Goal: Check status

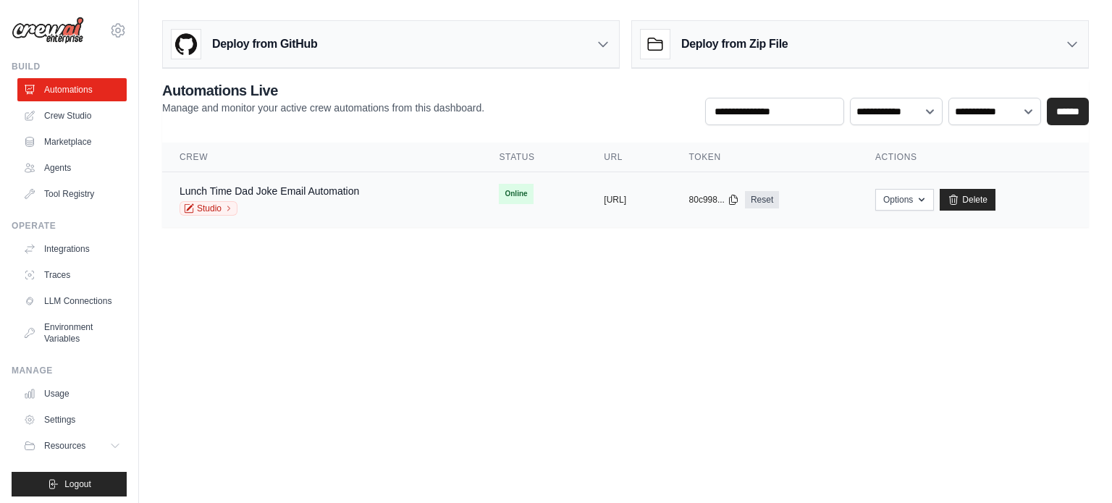
click at [303, 199] on div "Lunch Time Dad Joke Email Automation Studio" at bounding box center [268, 200] width 179 height 32
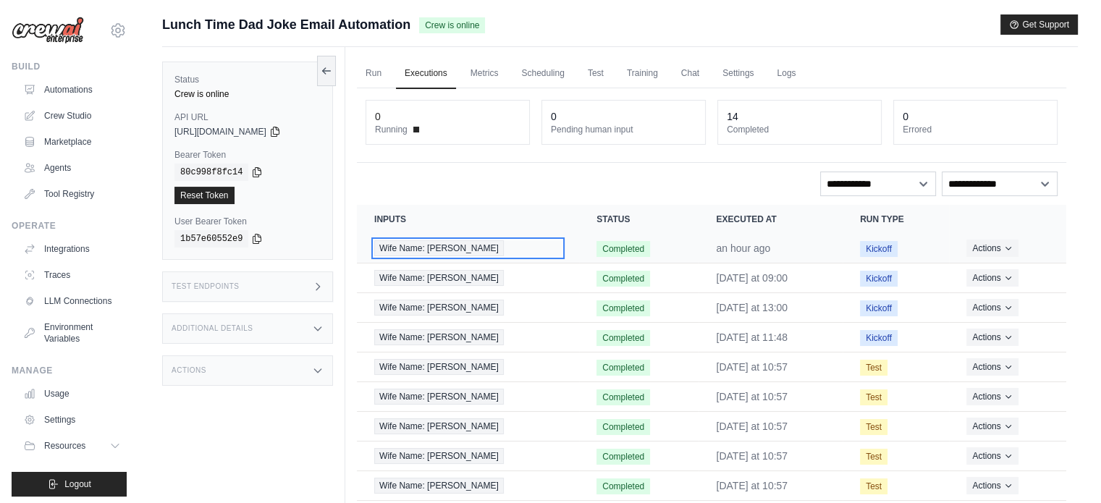
click at [431, 251] on span "Wife Name: [PERSON_NAME]" at bounding box center [439, 248] width 130 height 16
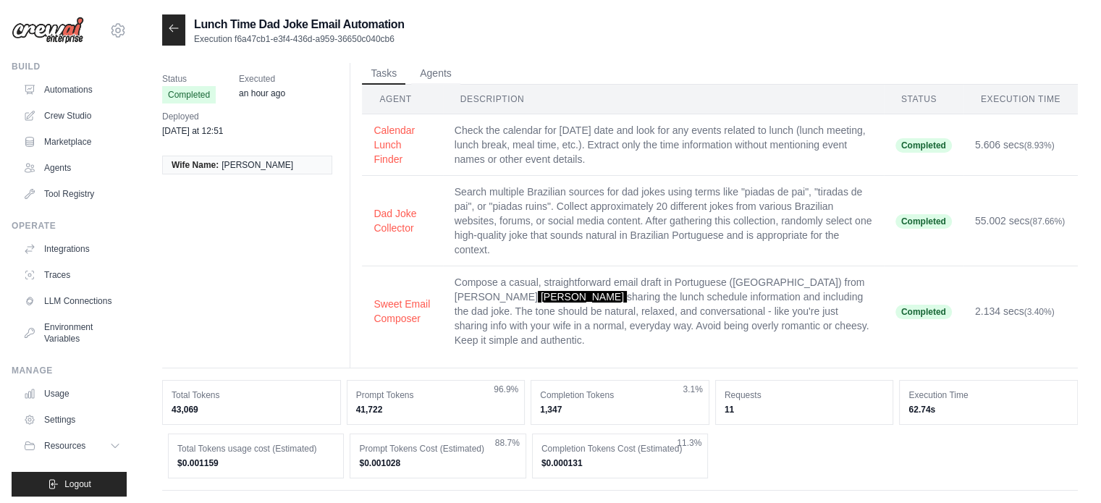
click at [504, 152] on td "Check the calendar for [DATE] date and look for any events related to lunch (lu…" at bounding box center [663, 145] width 441 height 62
click at [677, 145] on td "Check the calendar for today's date and look for any events related to lunch (l…" at bounding box center [663, 145] width 441 height 62
click at [683, 145] on td "Check the calendar for today's date and look for any events related to lunch (l…" at bounding box center [663, 145] width 441 height 62
click at [693, 150] on td "Check the calendar for today's date and look for any events related to lunch (l…" at bounding box center [663, 145] width 441 height 62
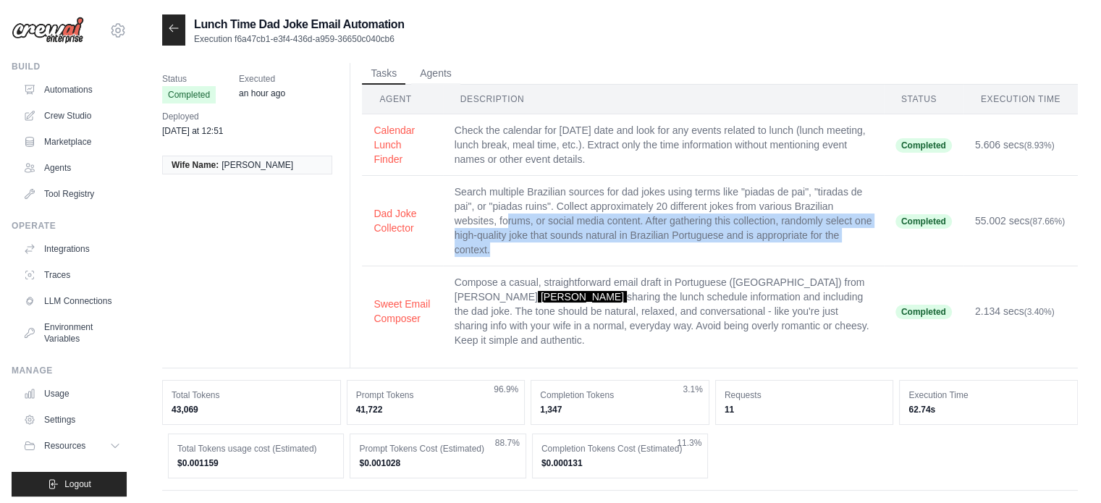
drag, startPoint x: 594, startPoint y: 226, endPoint x: 722, endPoint y: 248, distance: 129.9
click at [722, 247] on td "Search multiple Brazilian sources for dad jokes using terms like "piadas de pai…" at bounding box center [663, 221] width 441 height 90
click at [724, 248] on td "Search multiple Brazilian sources for dad jokes using terms like "piadas de pai…" at bounding box center [663, 221] width 441 height 90
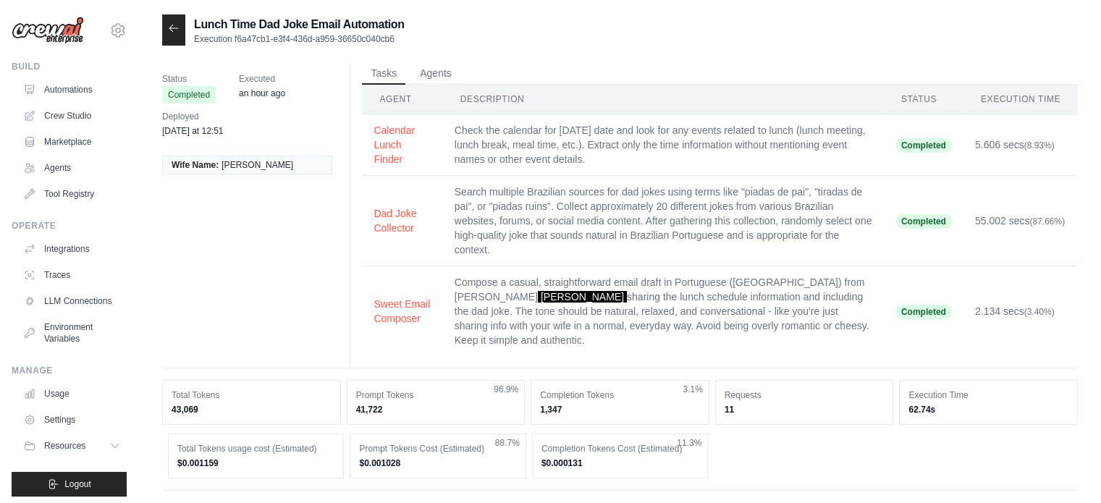
drag, startPoint x: 724, startPoint y: 248, endPoint x: 614, endPoint y: 205, distance: 118.9
click at [701, 243] on td "Search multiple Brazilian sources for dad jokes using terms like "piadas de pai…" at bounding box center [663, 221] width 441 height 90
drag, startPoint x: 601, startPoint y: 198, endPoint x: 680, endPoint y: 262, distance: 102.0
click at [680, 262] on td "Search multiple Brazilian sources for dad jokes using terms like "piadas de pai…" at bounding box center [663, 221] width 441 height 90
click at [717, 231] on td "Search multiple Brazilian sources for dad jokes using terms like "piadas de pai…" at bounding box center [663, 221] width 441 height 90
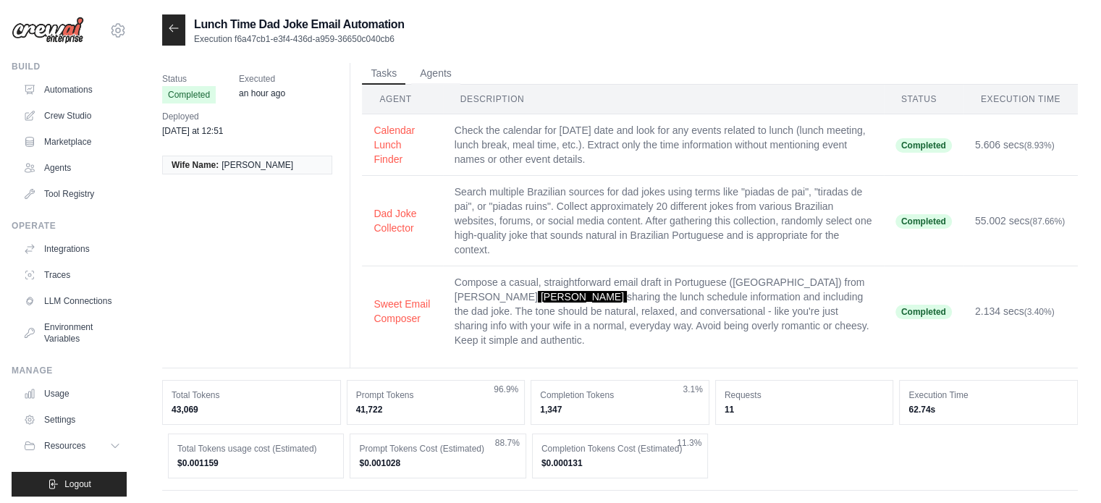
drag, startPoint x: 654, startPoint y: 245, endPoint x: 619, endPoint y: 208, distance: 51.7
click at [646, 232] on td "Search multiple Brazilian sources for dad jokes using terms like "piadas de pai…" at bounding box center [663, 221] width 441 height 90
click at [618, 208] on td "Search multiple Brazilian sources for dad jokes using terms like "piadas de pai…" at bounding box center [663, 221] width 441 height 90
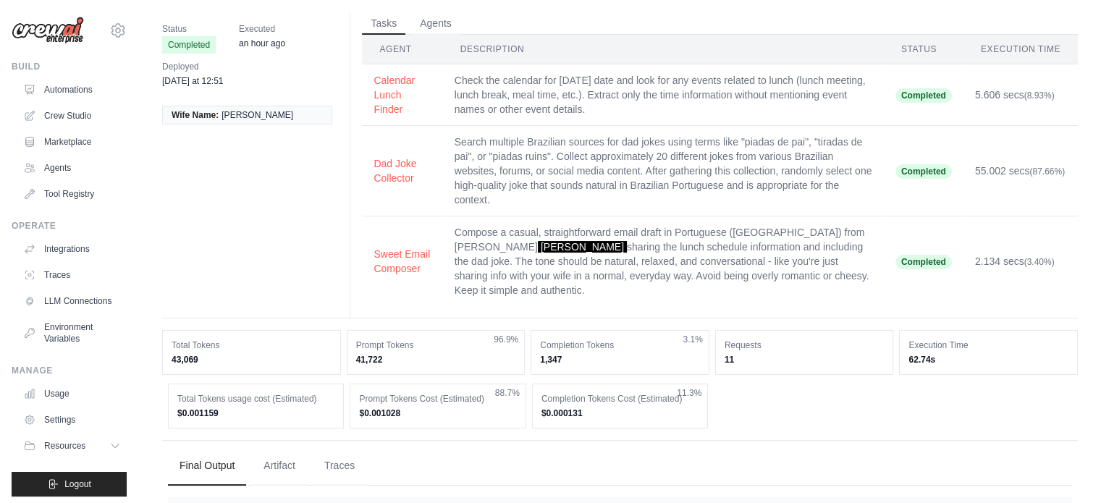
scroll to position [72, 0]
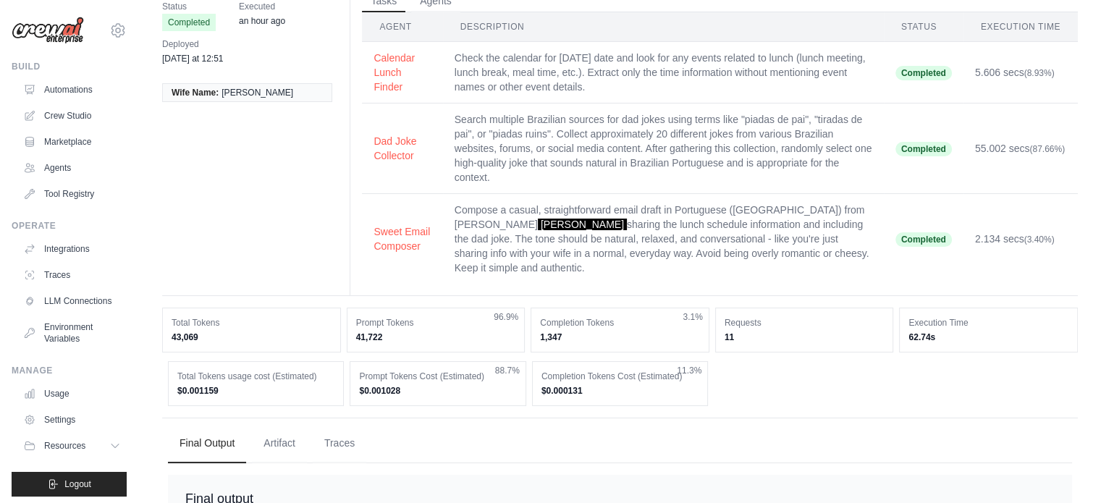
click at [496, 229] on td "Compose a casual, straightforward email draft in Portuguese (Brazil) from Danie…" at bounding box center [663, 239] width 441 height 90
drag, startPoint x: 496, startPoint y: 229, endPoint x: 596, endPoint y: 263, distance: 105.7
click at [596, 263] on td "Compose a casual, straightforward email draft in Portuguese (Brazil) from Danie…" at bounding box center [663, 239] width 441 height 90
drag, startPoint x: 596, startPoint y: 263, endPoint x: 458, endPoint y: 209, distance: 147.8
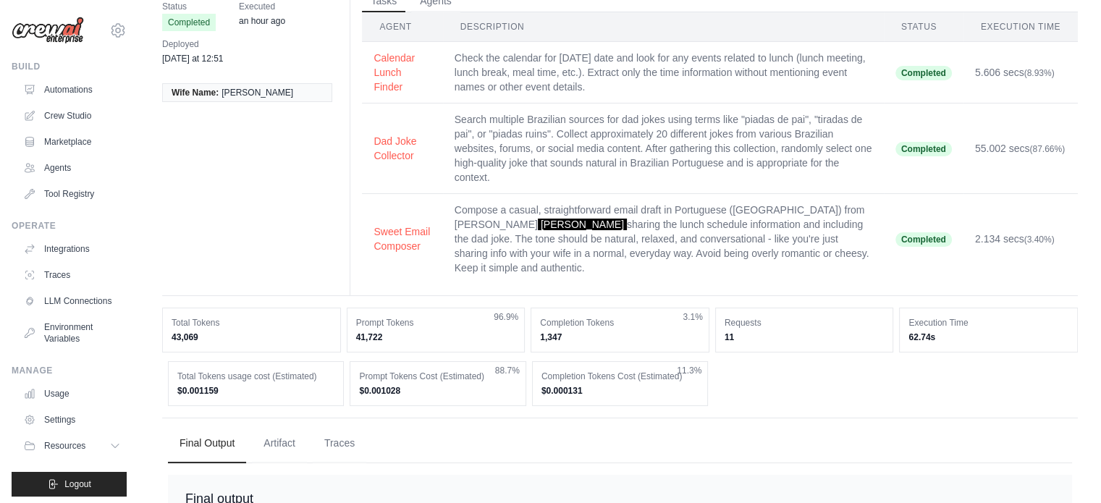
click at [460, 210] on td "Compose a casual, straightforward email draft in Portuguese (Brazil) from Danie…" at bounding box center [663, 239] width 441 height 90
click at [455, 207] on td "Compose a casual, straightforward email draft in Portuguese (Brazil) from Danie…" at bounding box center [663, 239] width 441 height 90
drag, startPoint x: 455, startPoint y: 207, endPoint x: 578, endPoint y: 261, distance: 134.5
click at [578, 261] on td "Compose a casual, straightforward email draft in Portuguese (Brazil) from Danie…" at bounding box center [663, 239] width 441 height 90
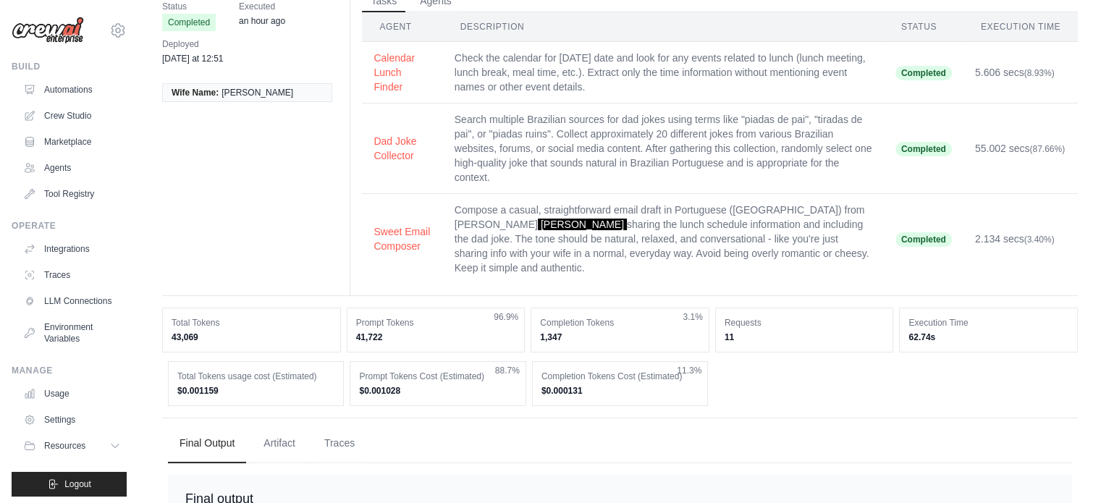
drag, startPoint x: 578, startPoint y: 261, endPoint x: 457, endPoint y: 209, distance: 131.6
click at [459, 211] on td "Compose a casual, straightforward email draft in Portuguese (Brazil) from Danie…" at bounding box center [663, 239] width 441 height 90
click at [503, 211] on td "Compose a casual, straightforward email draft in Portuguese (Brazil) from Danie…" at bounding box center [663, 239] width 441 height 90
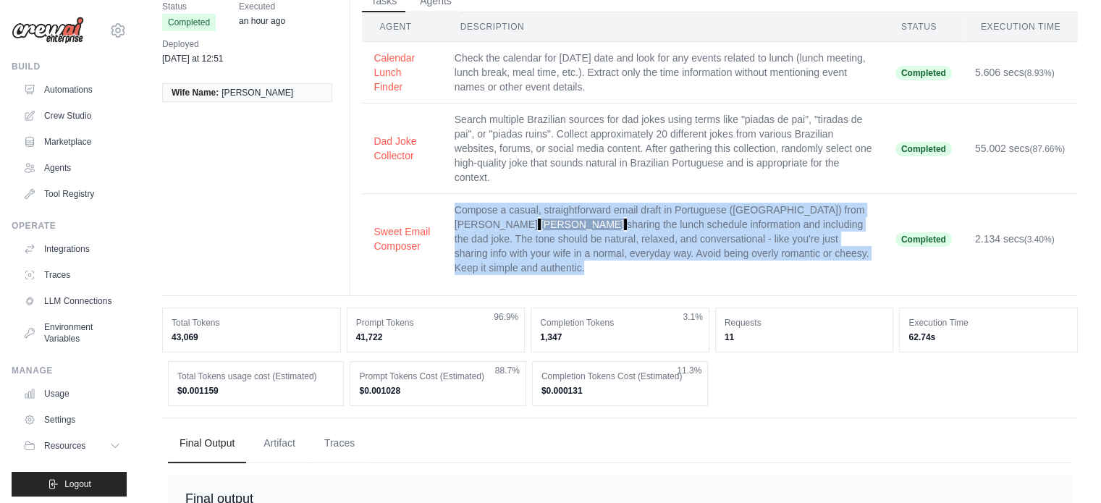
drag, startPoint x: 503, startPoint y: 211, endPoint x: 535, endPoint y: 228, distance: 35.9
click at [533, 227] on td "Compose a casual, straightforward email draft in Portuguese (Brazil) from Danie…" at bounding box center [663, 239] width 441 height 90
click at [535, 228] on td "Compose a casual, straightforward email draft in Portuguese (Brazil) from Danie…" at bounding box center [663, 239] width 441 height 90
drag, startPoint x: 535, startPoint y: 228, endPoint x: 591, endPoint y: 264, distance: 66.4
click at [591, 264] on td "Compose a casual, straightforward email draft in Portuguese (Brazil) from Danie…" at bounding box center [663, 239] width 441 height 90
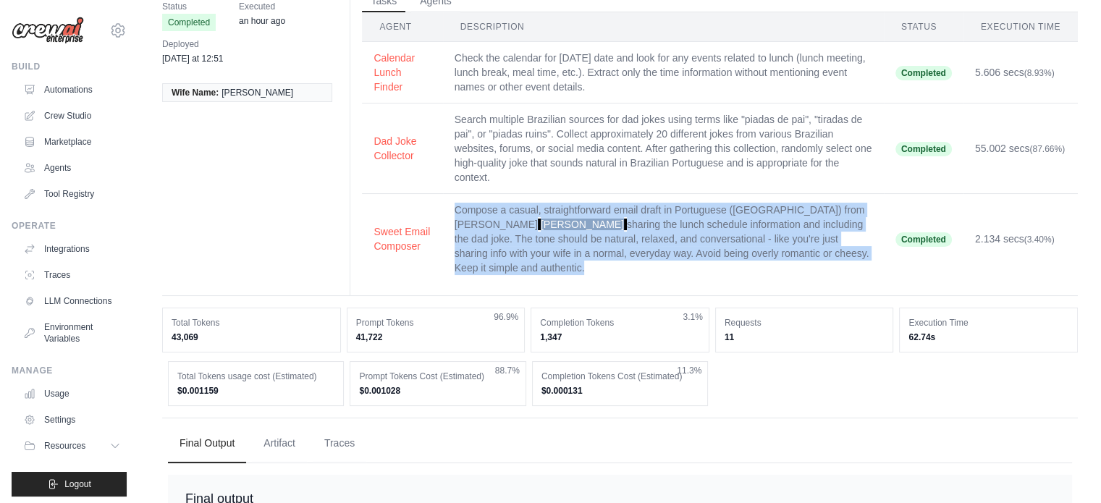
click at [591, 264] on td "Compose a casual, straightforward email draft in Portuguese (Brazil) from Danie…" at bounding box center [663, 239] width 441 height 90
drag, startPoint x: 559, startPoint y: 258, endPoint x: 492, endPoint y: 232, distance: 72.2
click at [498, 234] on td "Compose a casual, straightforward email draft in Portuguese (Brazil) from Danie…" at bounding box center [663, 239] width 441 height 90
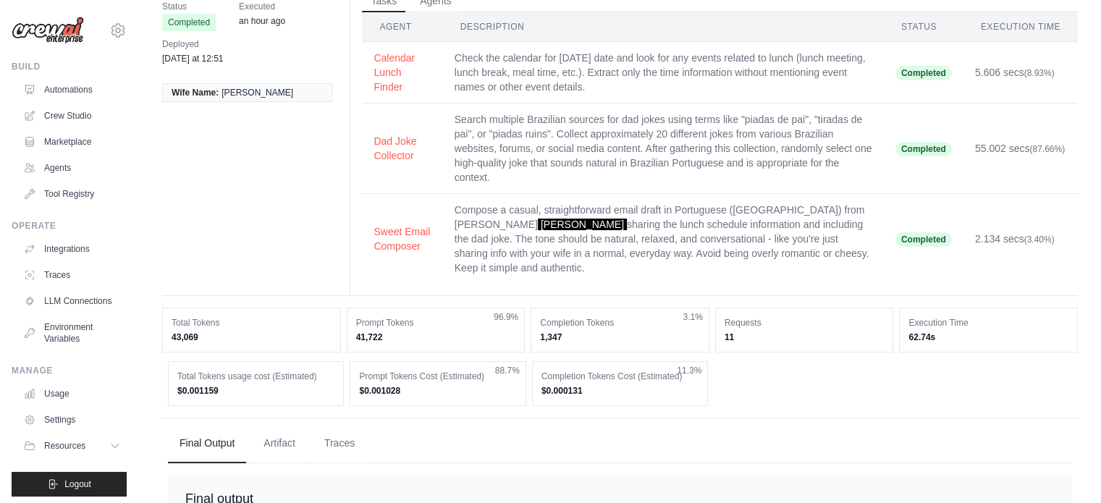
click at [538, 219] on span "[PERSON_NAME]" at bounding box center [582, 225] width 89 height 12
drag, startPoint x: 468, startPoint y: 219, endPoint x: 562, endPoint y: 260, distance: 102.4
click at [562, 260] on td "Compose a casual, straightforward email draft in Portuguese (Brazil) from Danie…" at bounding box center [663, 239] width 441 height 90
drag, startPoint x: 562, startPoint y: 260, endPoint x: 465, endPoint y: 213, distance: 107.1
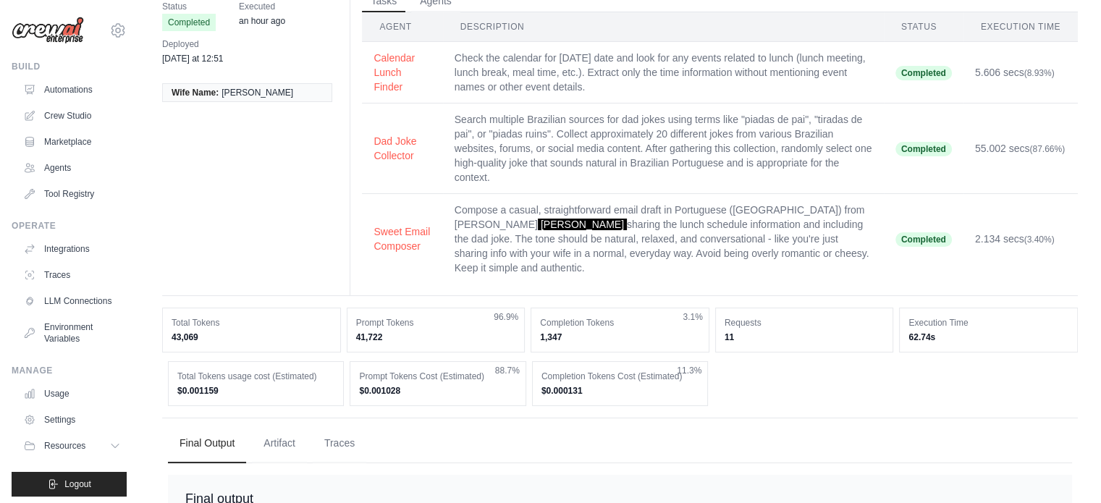
click at [478, 218] on td "Compose a casual, straightforward email draft in Portuguese (Brazil) from Danie…" at bounding box center [663, 239] width 441 height 90
click at [466, 214] on td "Compose a casual, straightforward email draft in Portuguese (Brazil) from Danie…" at bounding box center [663, 239] width 441 height 90
click at [463, 212] on td "Compose a casual, straightforward email draft in Portuguese (Brazil) from Danie…" at bounding box center [663, 239] width 441 height 90
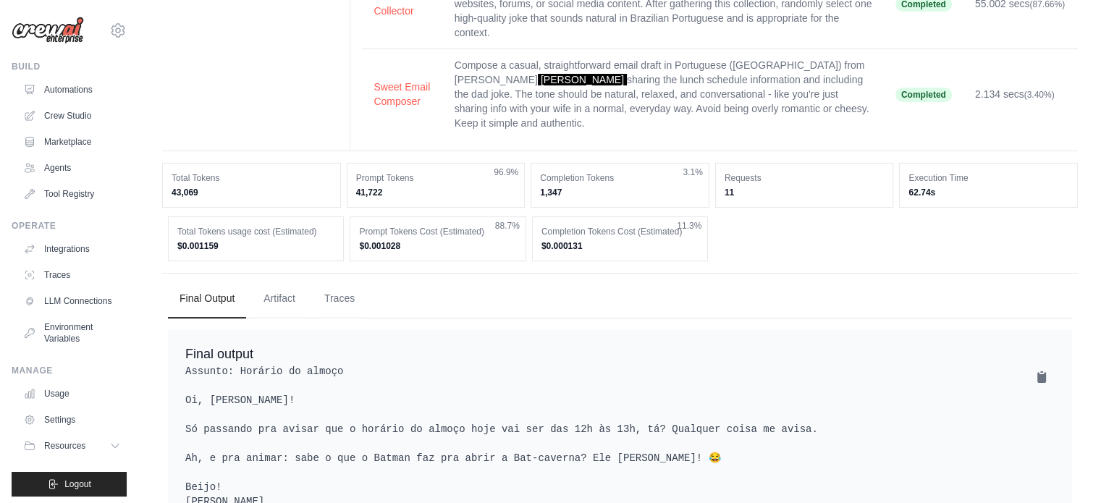
scroll to position [272, 0]
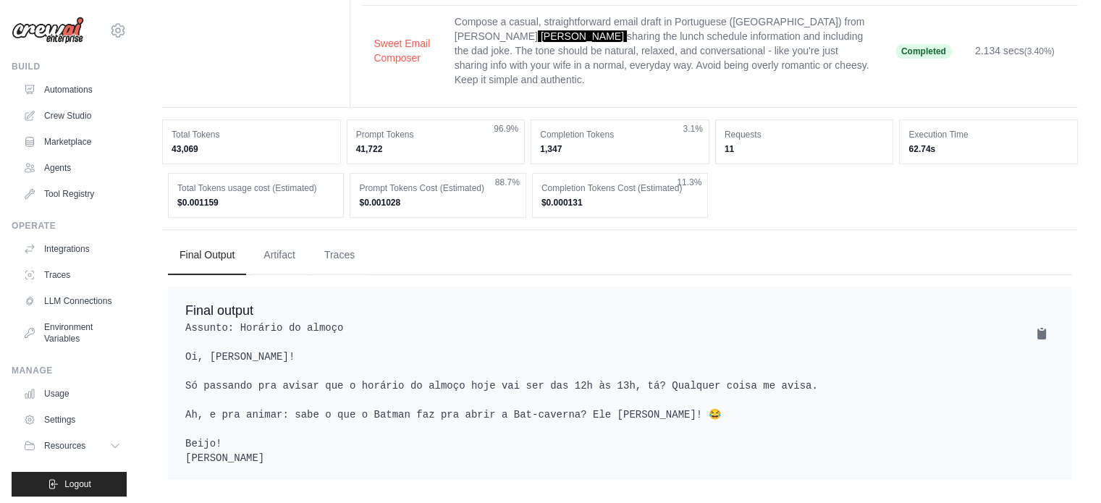
click at [327, 368] on pre "Assunto: Horário do almoço Oi, Yngrid! Só passando pra avisar que o horário do …" at bounding box center [619, 393] width 869 height 145
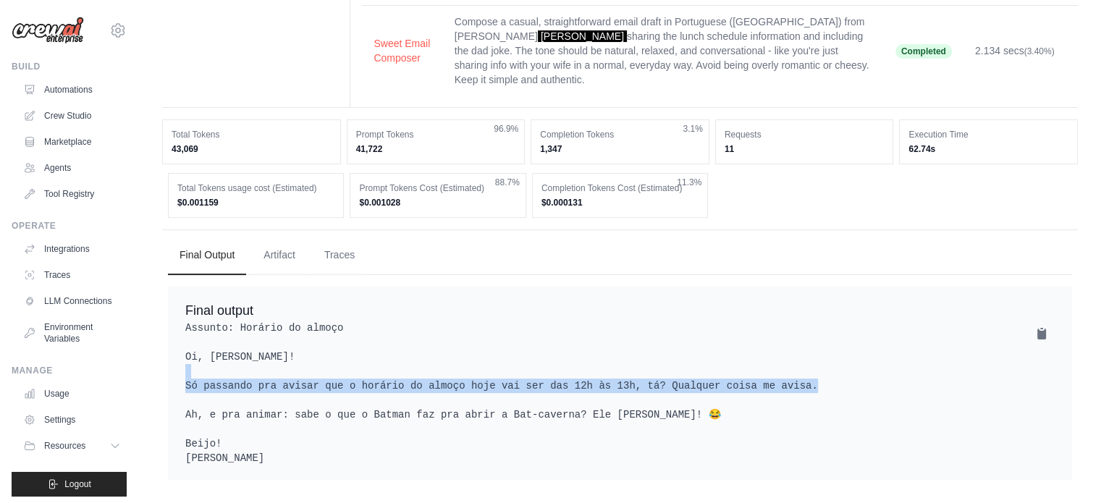
click at [327, 368] on pre "Assunto: Horário do almoço Oi, Yngrid! Só passando pra avisar que o horário do …" at bounding box center [619, 393] width 869 height 145
click at [373, 368] on pre "Assunto: Horário do almoço Oi, Yngrid! Só passando pra avisar que o horário do …" at bounding box center [619, 393] width 869 height 145
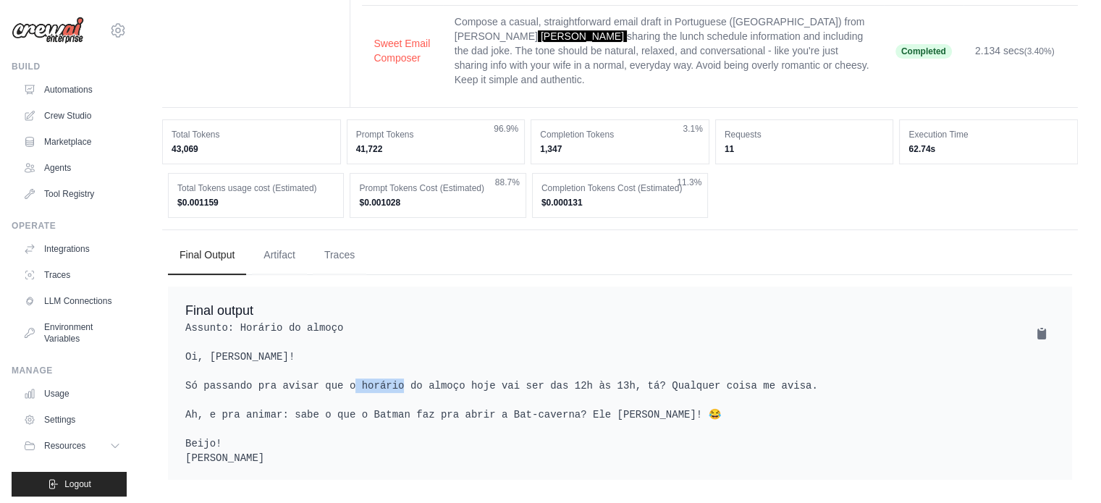
click at [373, 368] on pre "Assunto: Horário do almoço Oi, Yngrid! Só passando pra avisar que o horário do …" at bounding box center [619, 393] width 869 height 145
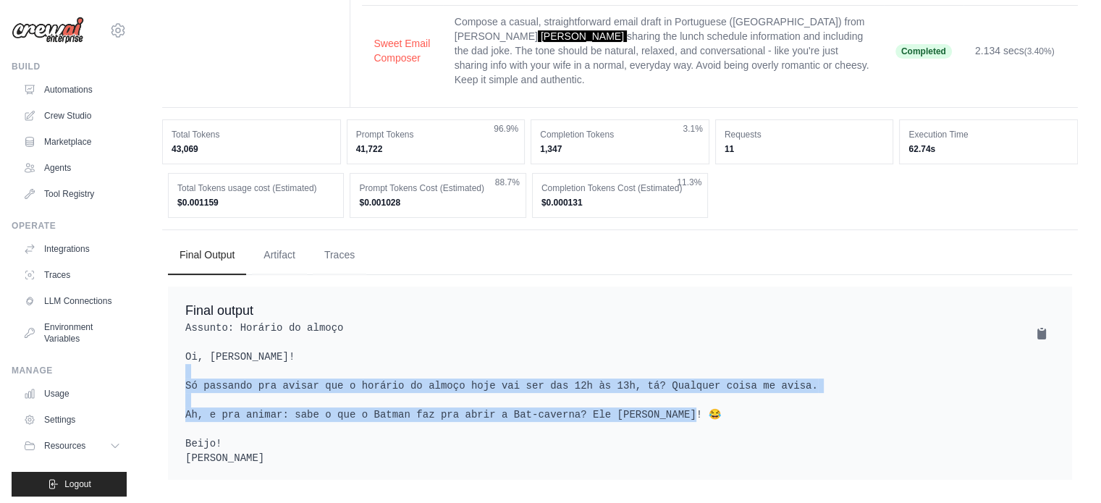
drag, startPoint x: 373, startPoint y: 368, endPoint x: 376, endPoint y: 396, distance: 28.4
click at [376, 396] on pre "Assunto: Horário do almoço Oi, Yngrid! Só passando pra avisar que o horário do …" at bounding box center [619, 393] width 869 height 145
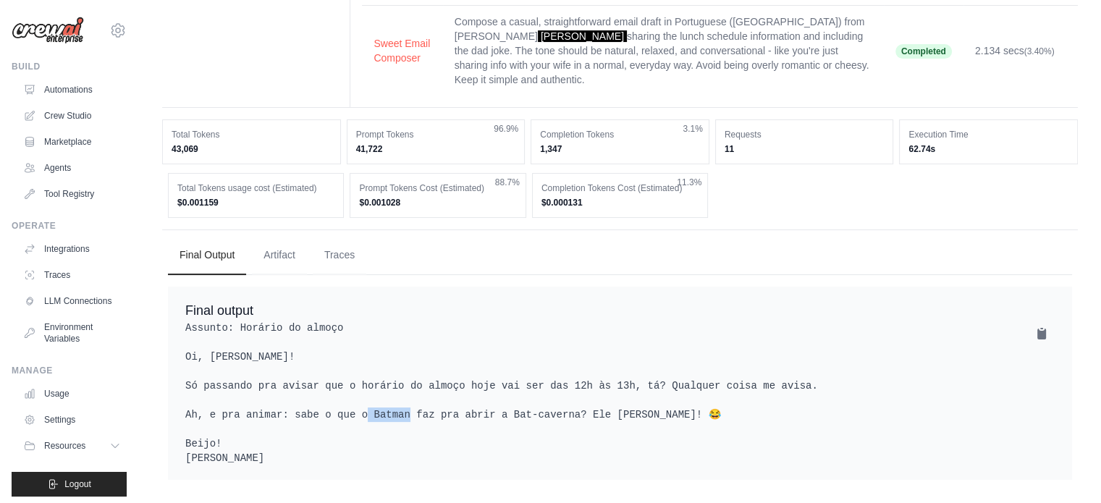
click at [376, 396] on pre "Assunto: Horário do almoço Oi, Yngrid! Só passando pra avisar que o horário do …" at bounding box center [619, 393] width 869 height 145
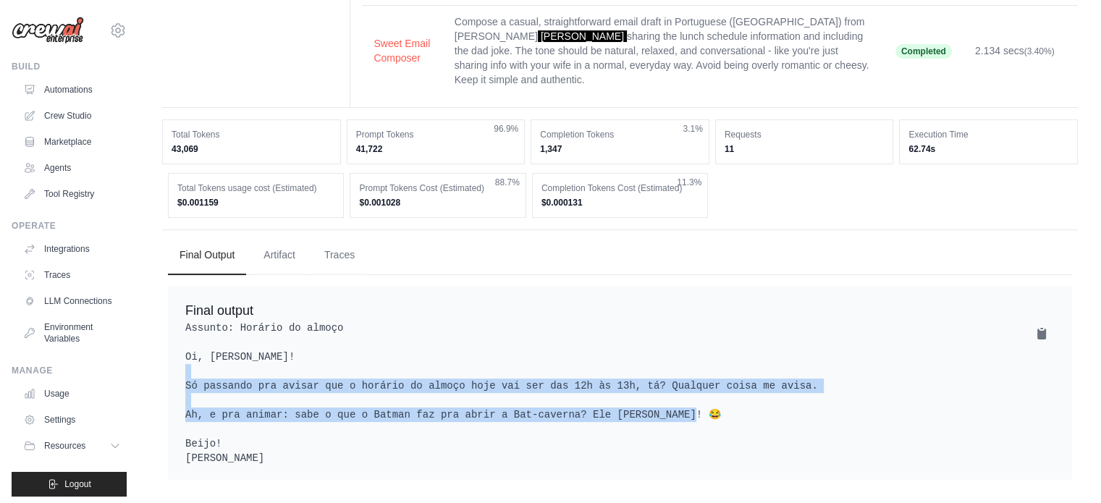
drag, startPoint x: 376, startPoint y: 396, endPoint x: 420, endPoint y: 371, distance: 50.3
click at [420, 371] on pre "Assunto: Horário do almoço Oi, Yngrid! Só passando pra avisar que o horário do …" at bounding box center [619, 393] width 869 height 145
click at [421, 370] on pre "Assunto: Horário do almoço Oi, Yngrid! Só passando pra avisar que o horário do …" at bounding box center [619, 393] width 869 height 145
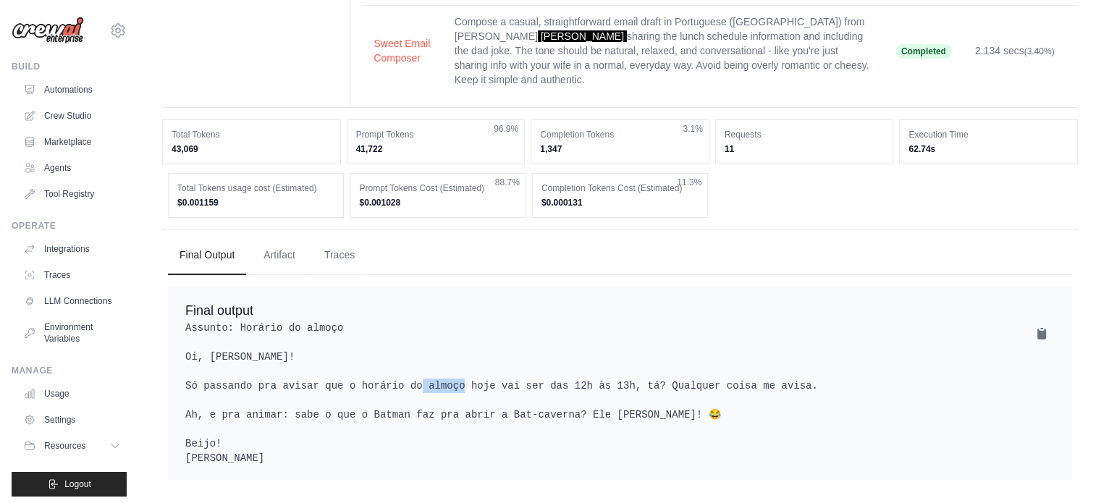
click at [421, 370] on pre "Assunto: Horário do almoço Oi, Yngrid! Só passando pra avisar que o horário do …" at bounding box center [619, 393] width 869 height 145
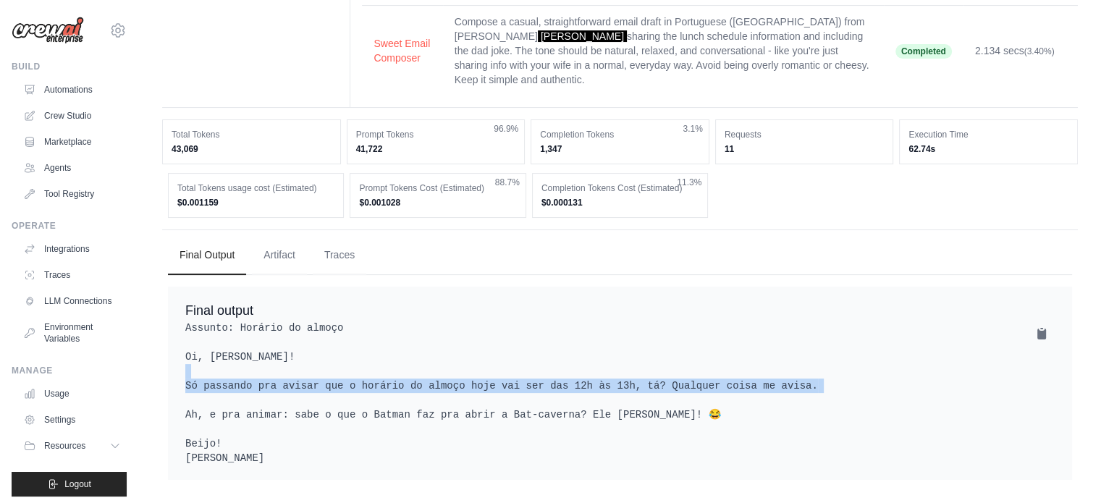
drag, startPoint x: 421, startPoint y: 370, endPoint x: 433, endPoint y: 395, distance: 28.2
click at [433, 394] on pre "Assunto: Horário do almoço Oi, Yngrid! Só passando pra avisar que o horário do …" at bounding box center [619, 393] width 869 height 145
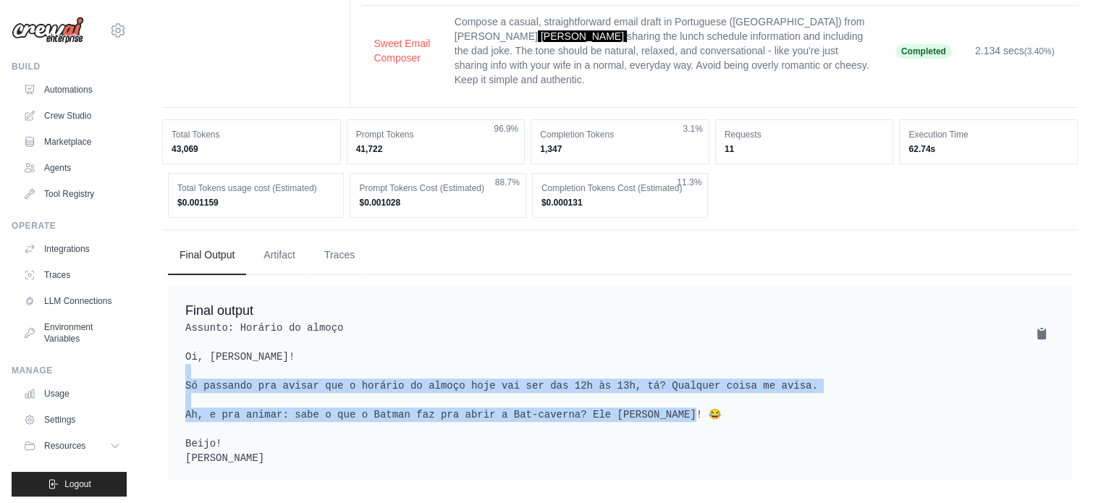
click at [433, 395] on pre "Assunto: Horário do almoço Oi, Yngrid! Só passando pra avisar que o horário do …" at bounding box center [619, 393] width 869 height 145
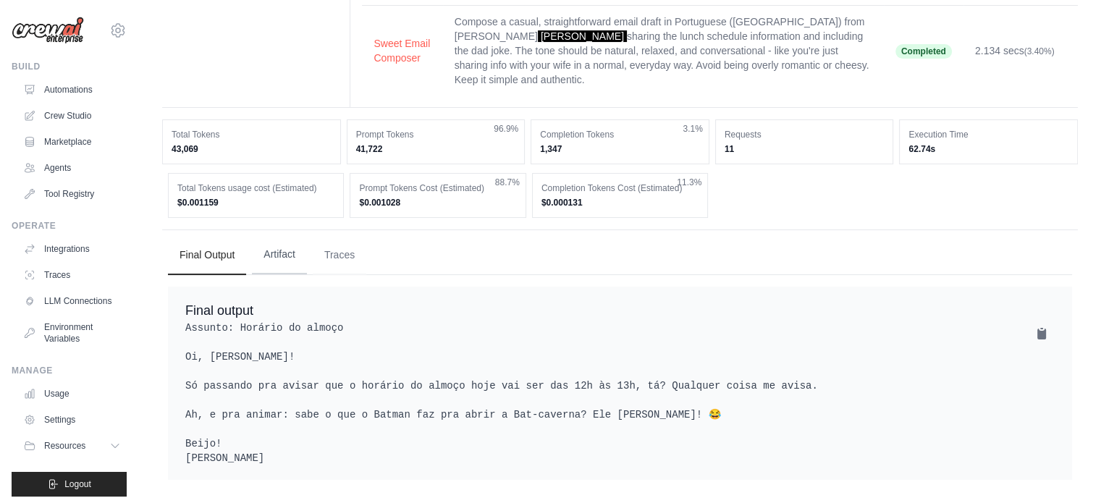
click at [274, 247] on button "Artifact" at bounding box center [279, 254] width 55 height 39
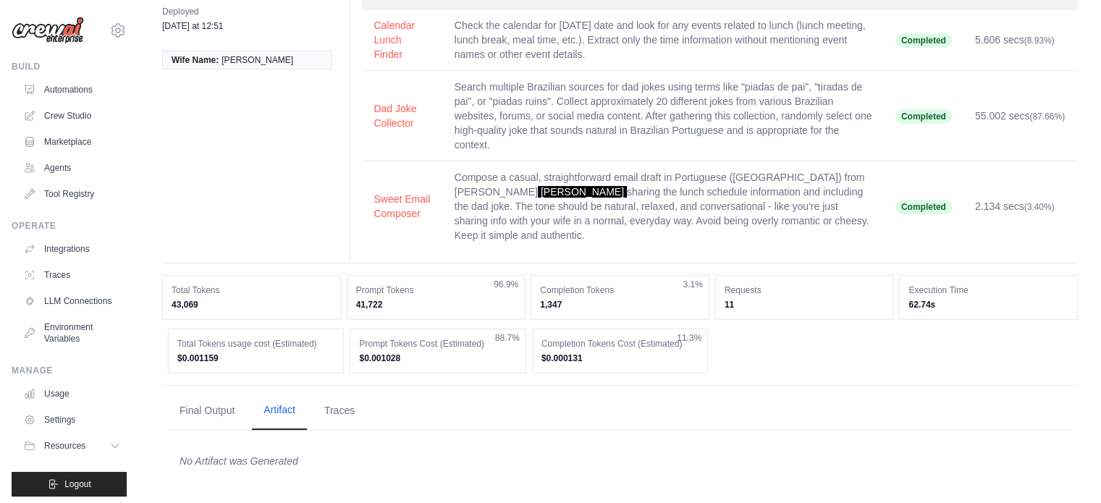
scroll to position [102, 0]
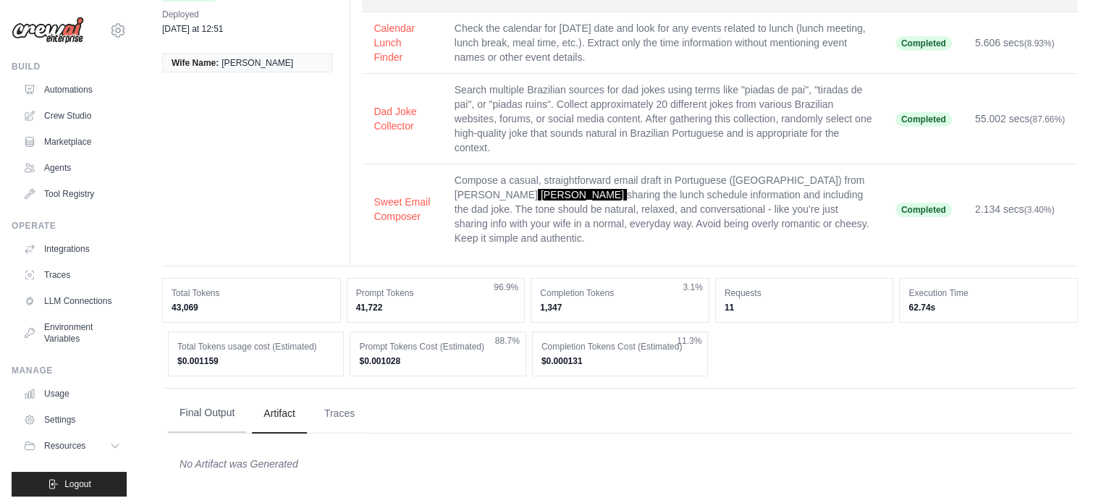
click at [217, 422] on button "Final Output" at bounding box center [207, 413] width 78 height 39
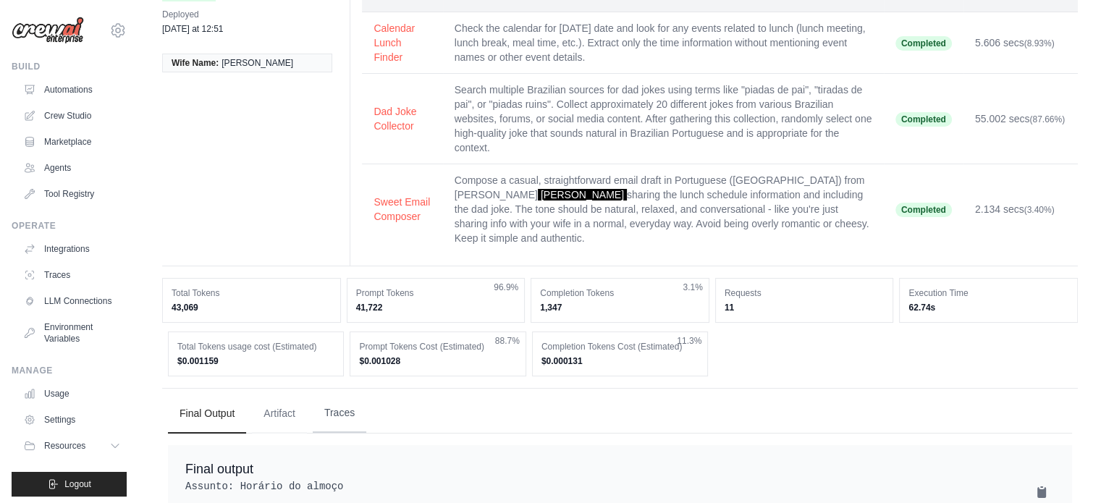
click at [343, 421] on button "Traces" at bounding box center [340, 413] width 54 height 39
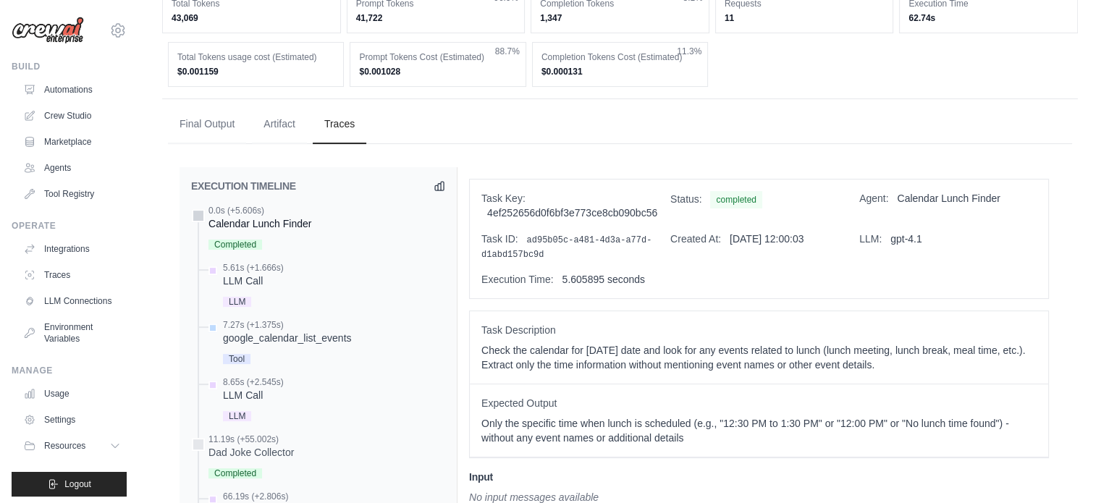
scroll to position [464, 0]
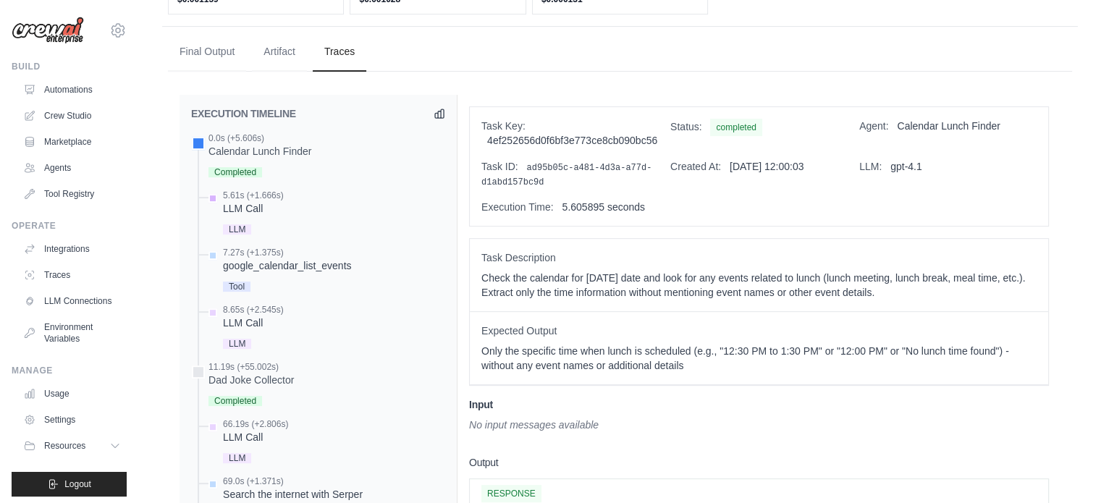
click at [250, 201] on div "LLM Call" at bounding box center [253, 208] width 61 height 14
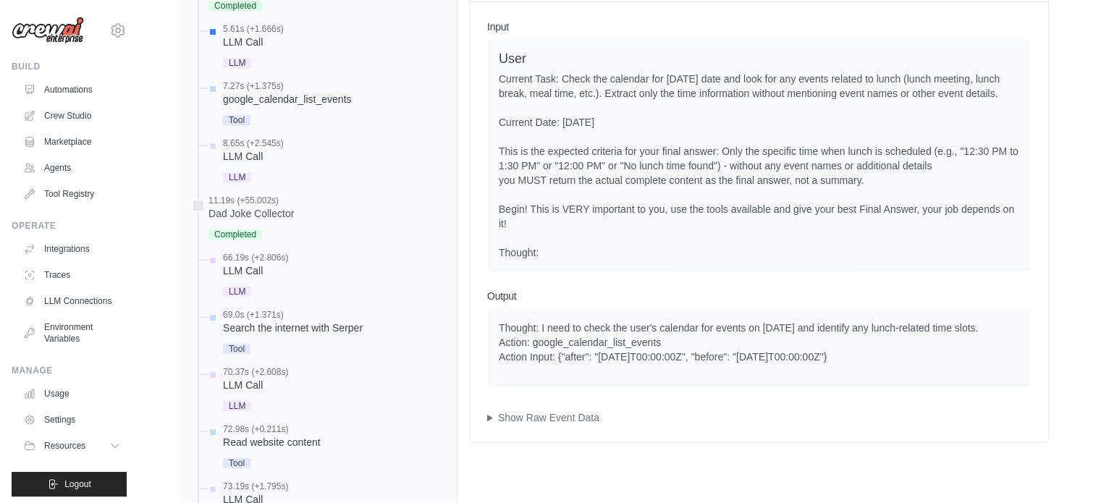
scroll to position [609, 0]
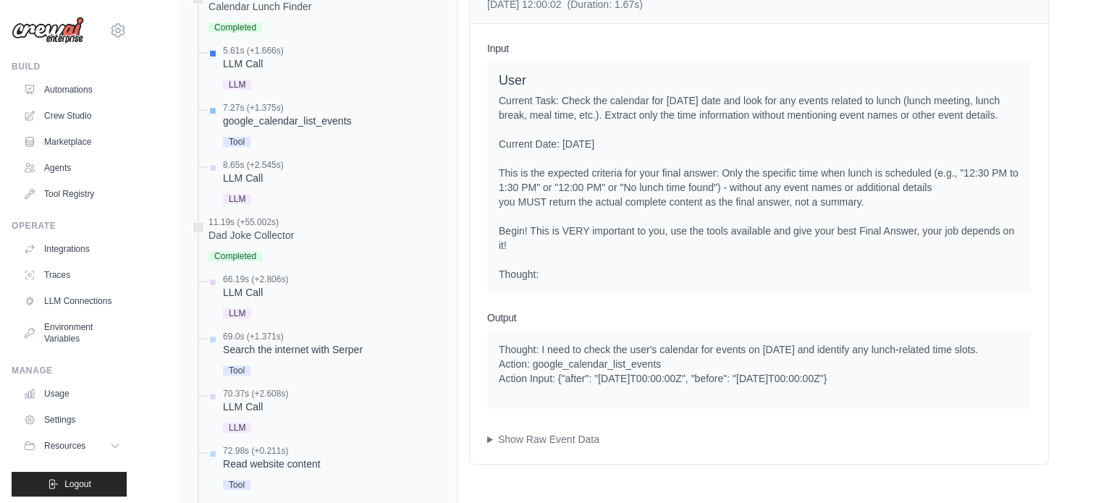
click at [318, 143] on div "Tool" at bounding box center [287, 141] width 128 height 20
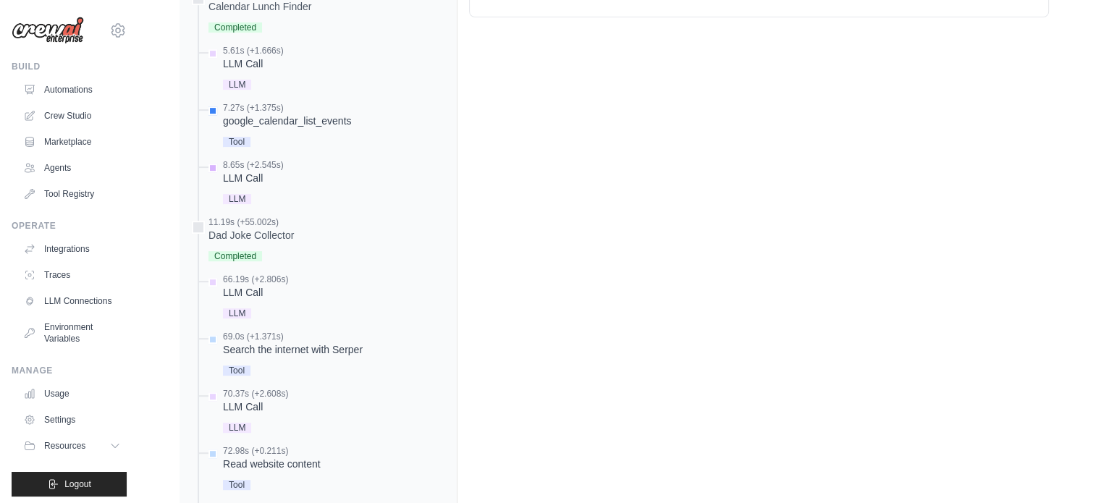
click at [282, 176] on div "LLM Call" at bounding box center [253, 178] width 61 height 14
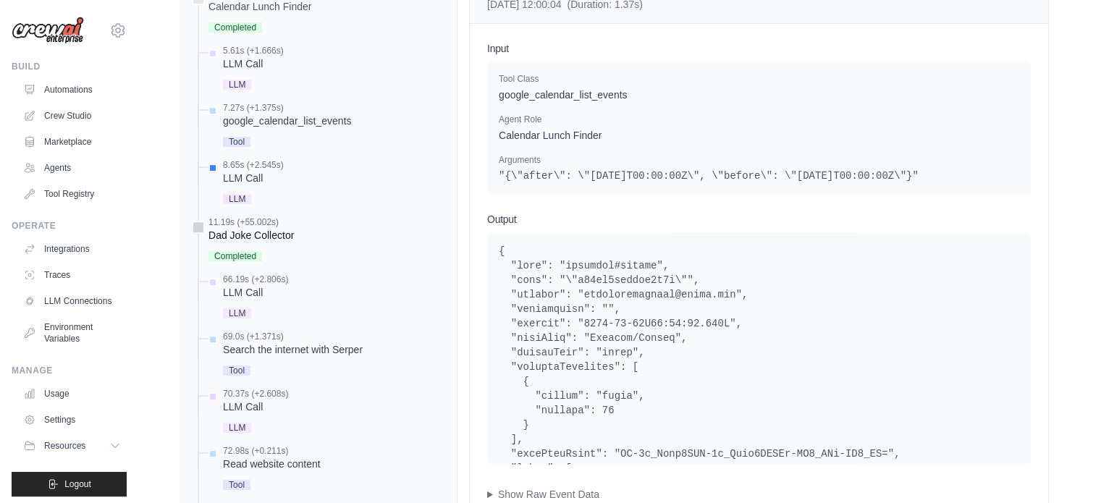
click at [308, 229] on div "11.19s (+55.002s) Dad Joke Collector" at bounding box center [318, 240] width 254 height 48
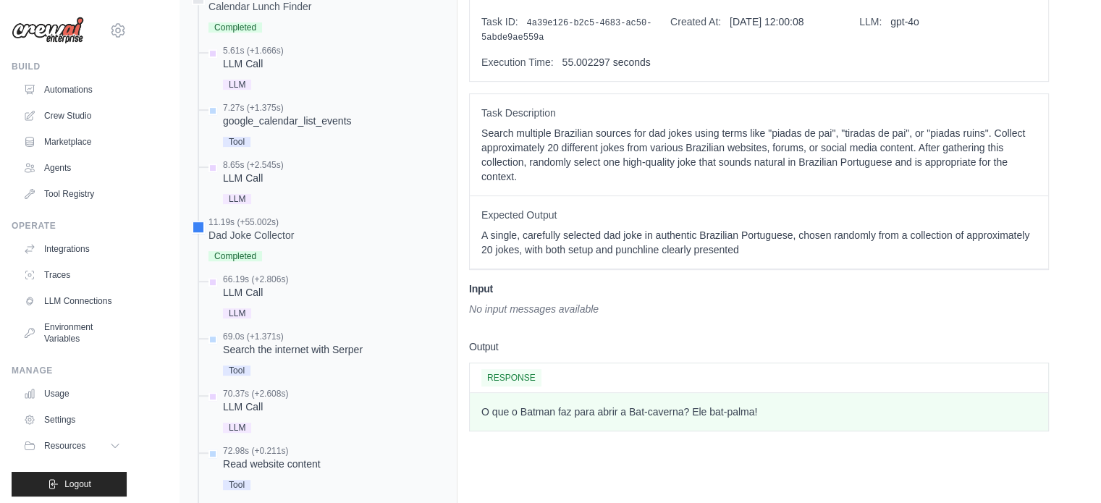
scroll to position [536, 0]
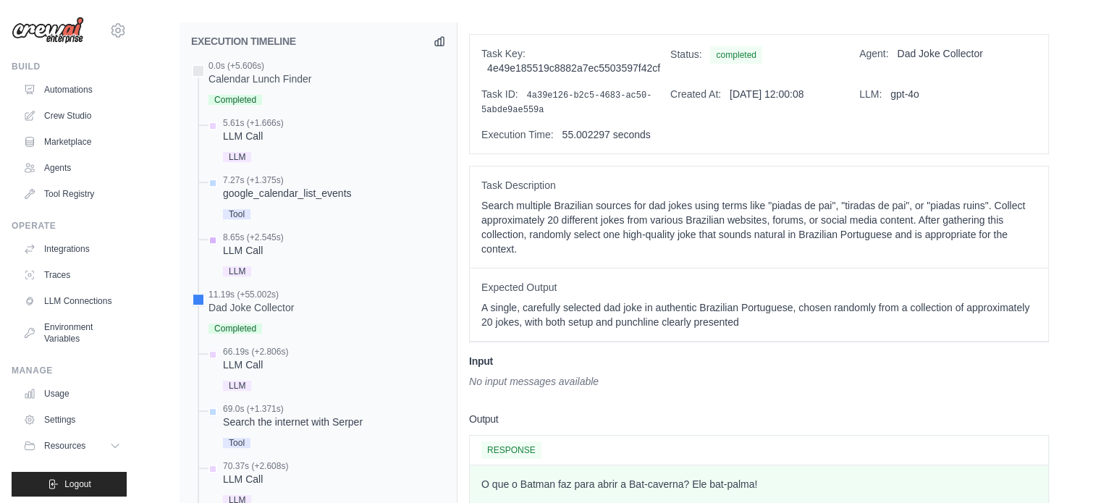
click at [266, 240] on div "8.65s (+2.545s)" at bounding box center [253, 238] width 61 height 12
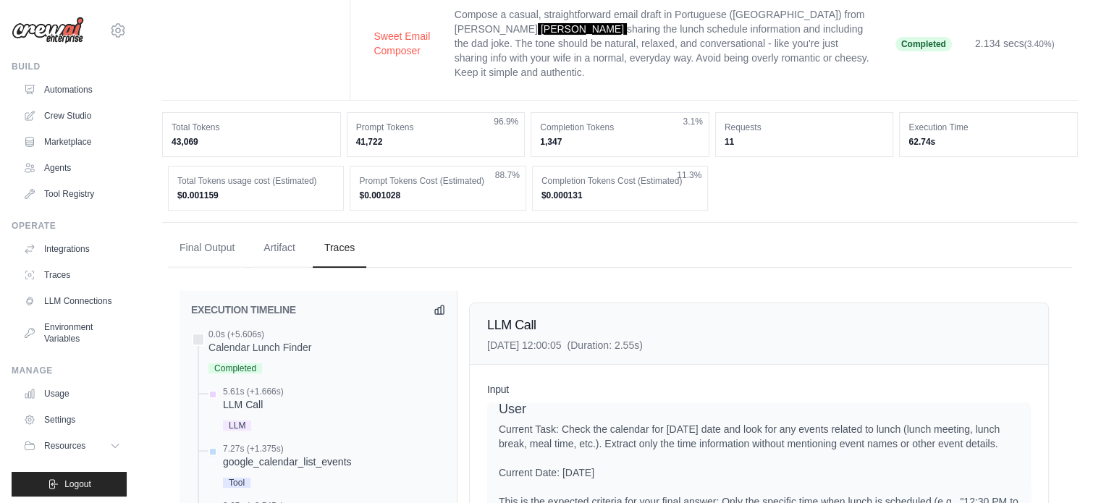
scroll to position [290, 0]
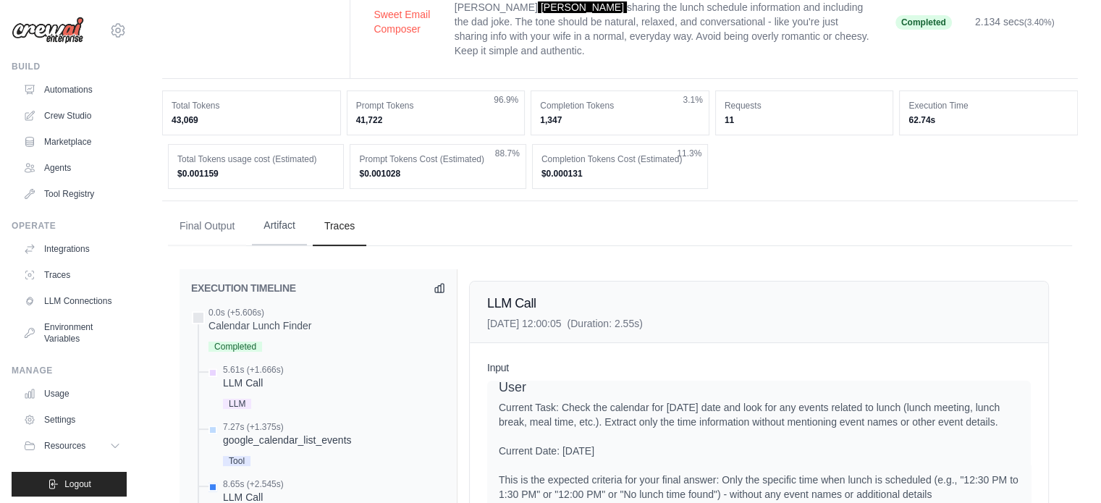
click at [295, 224] on button "Artifact" at bounding box center [279, 225] width 55 height 39
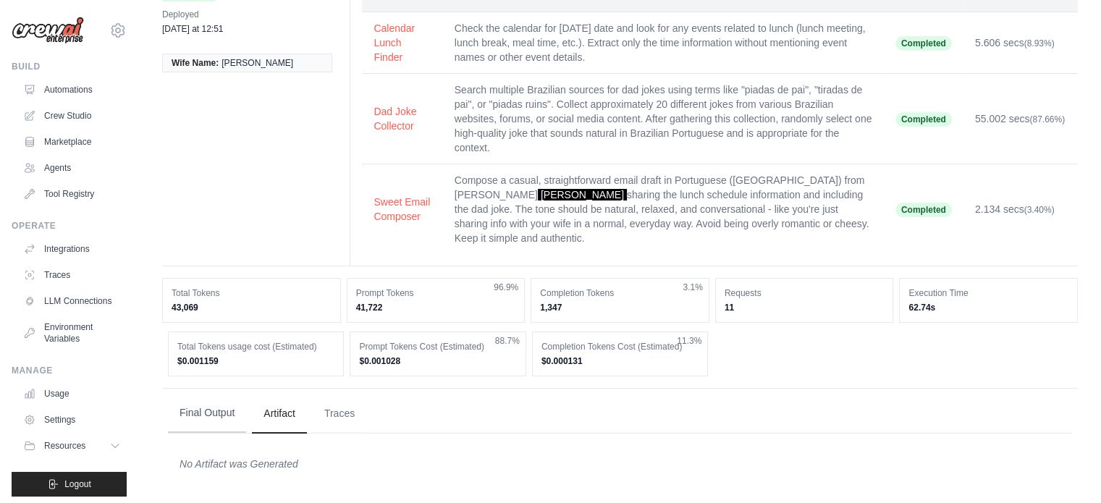
click at [216, 410] on button "Final Output" at bounding box center [207, 413] width 78 height 39
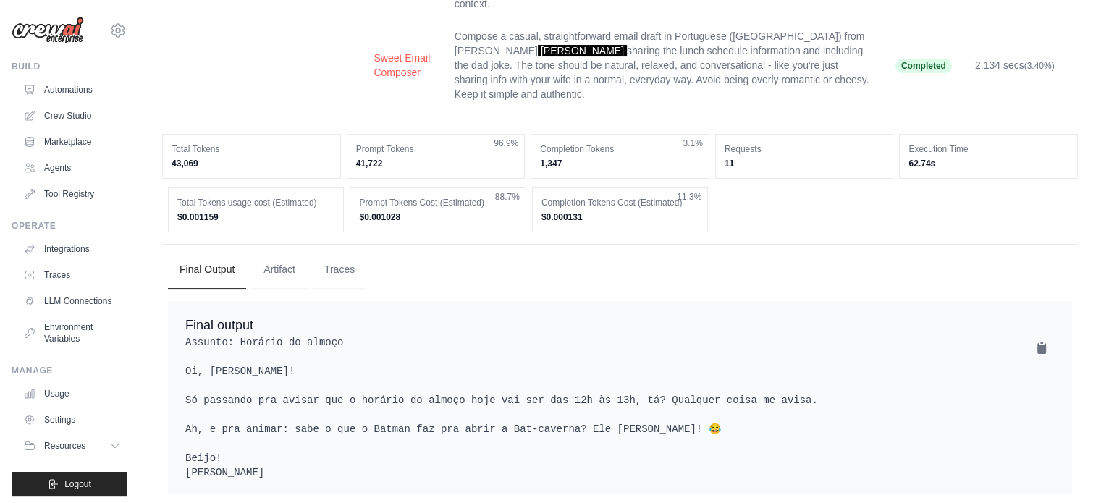
scroll to position [247, 0]
click at [340, 264] on button "Traces" at bounding box center [340, 268] width 54 height 39
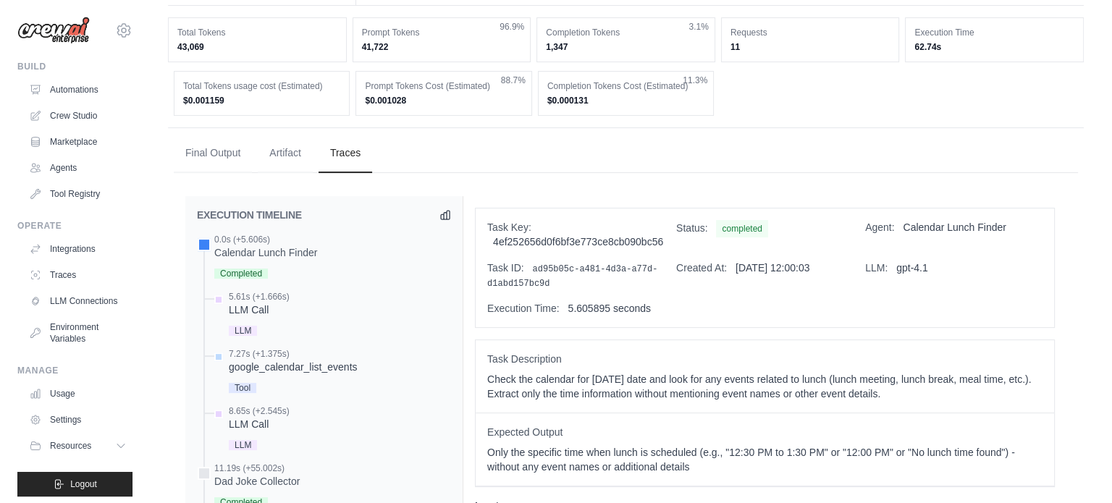
scroll to position [0, 0]
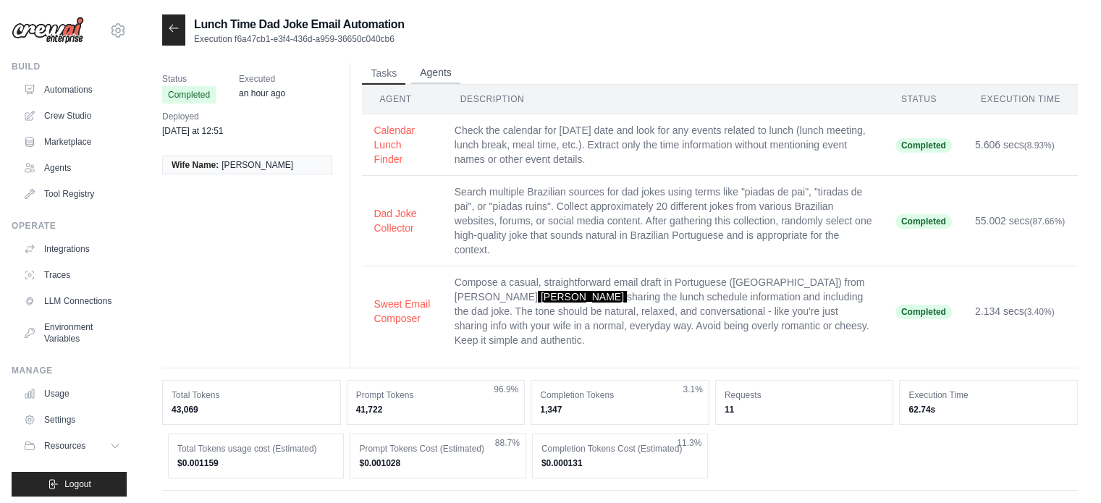
click at [457, 66] on button "Agents" at bounding box center [435, 73] width 49 height 22
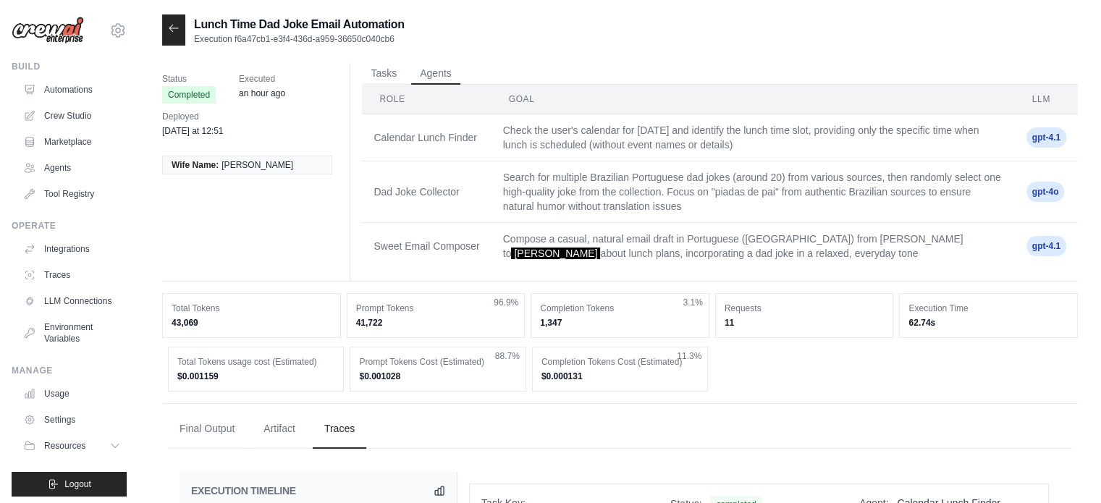
click at [64, 93] on link "Automations" at bounding box center [73, 89] width 109 height 23
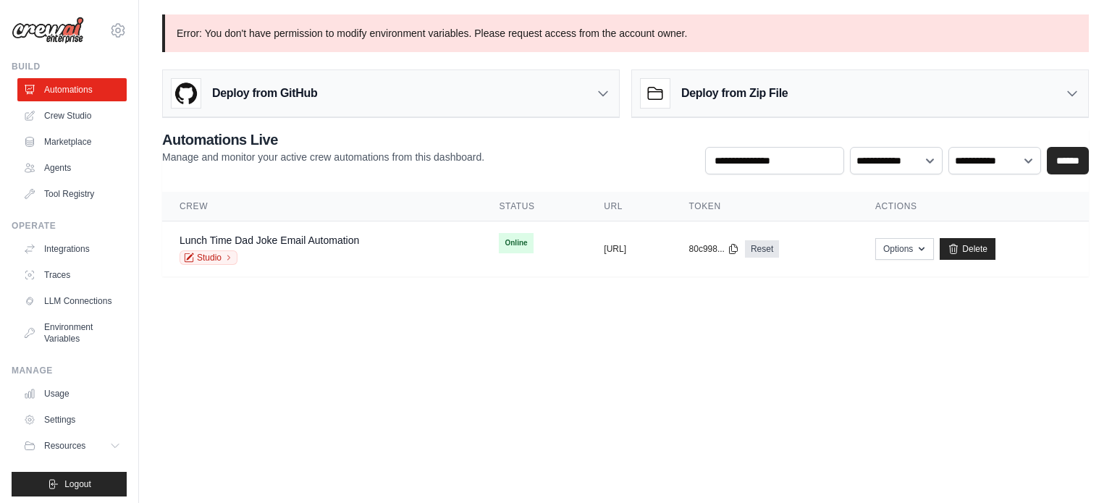
click at [821, 98] on div "Deploy from Zip File" at bounding box center [860, 93] width 456 height 47
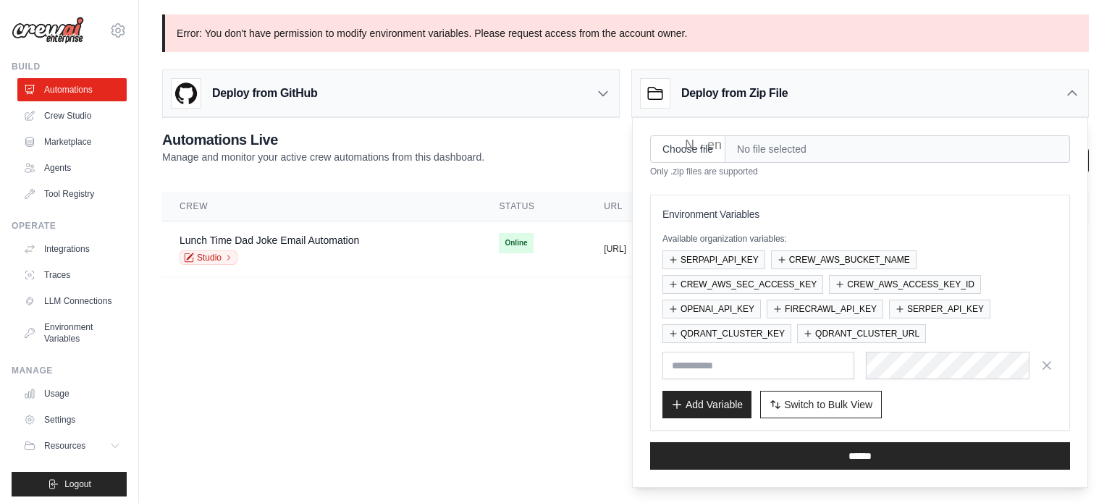
click at [773, 156] on span "No file selected" at bounding box center [897, 149] width 345 height 28
click at [836, 368] on input "text" at bounding box center [758, 366] width 192 height 28
click at [1070, 87] on icon at bounding box center [1072, 93] width 14 height 14
